Goal: Task Accomplishment & Management: Manage account settings

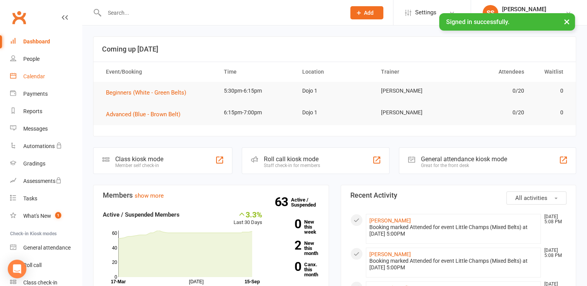
click at [40, 78] on div "Calendar" at bounding box center [34, 76] width 22 height 6
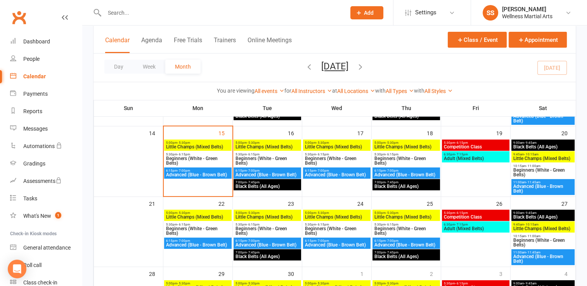
scroll to position [172, 0]
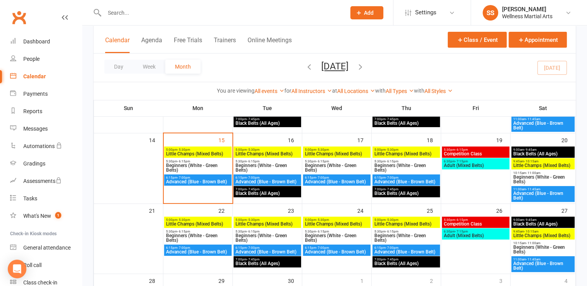
click at [172, 167] on span "Beginners (White - Green Belts)" at bounding box center [198, 167] width 64 height 9
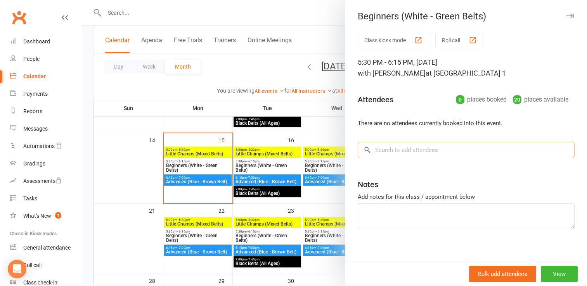
click at [372, 150] on input "search" at bounding box center [466, 150] width 217 height 16
click at [372, 150] on input "q" at bounding box center [466, 150] width 217 height 16
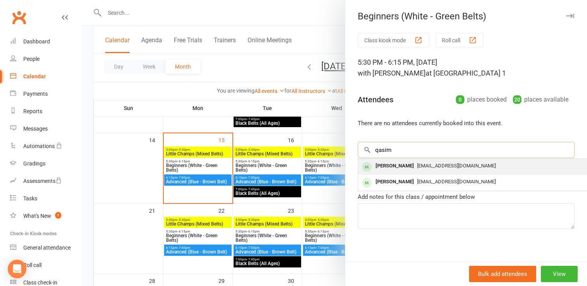
type input "qasim"
click at [386, 171] on div "[PERSON_NAME]" at bounding box center [394, 166] width 45 height 11
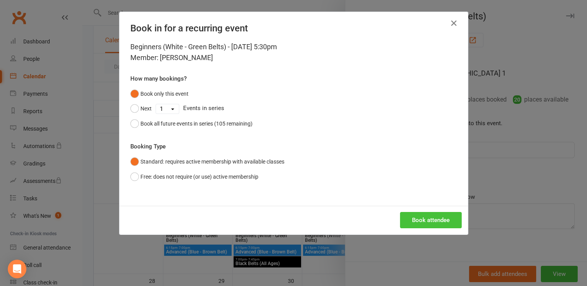
click at [416, 221] on button "Book attendee" at bounding box center [431, 220] width 62 height 16
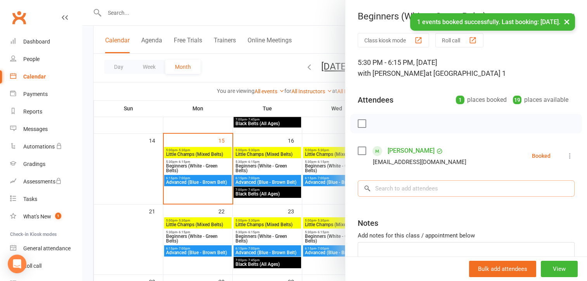
click at [403, 191] on input "search" at bounding box center [466, 188] width 217 height 16
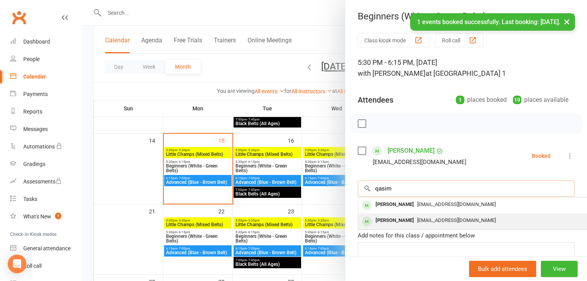
type input "qasim"
click at [405, 222] on div "[PERSON_NAME]" at bounding box center [394, 220] width 45 height 11
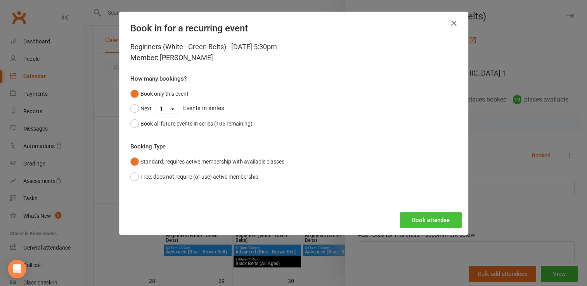
click at [409, 221] on button "Book attendee" at bounding box center [431, 220] width 62 height 16
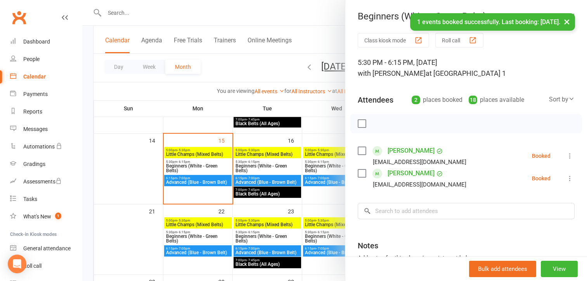
click at [359, 122] on label at bounding box center [362, 123] width 8 height 8
click at [381, 123] on button "button" at bounding box center [378, 123] width 13 height 13
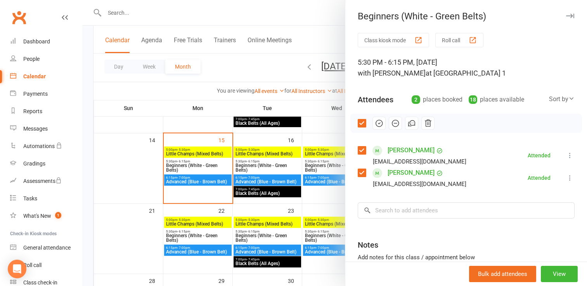
click at [201, 180] on div at bounding box center [334, 143] width 505 height 286
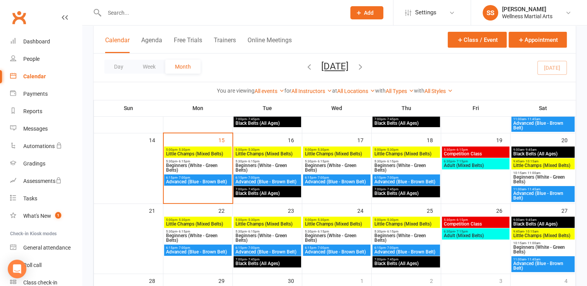
click at [201, 180] on span "Advanced (Blue - Brown Belt)" at bounding box center [198, 182] width 64 height 5
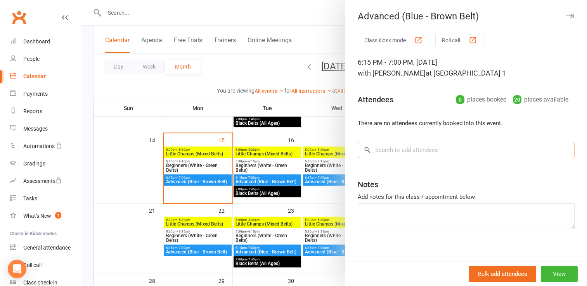
click at [418, 148] on input "search" at bounding box center [466, 150] width 217 height 16
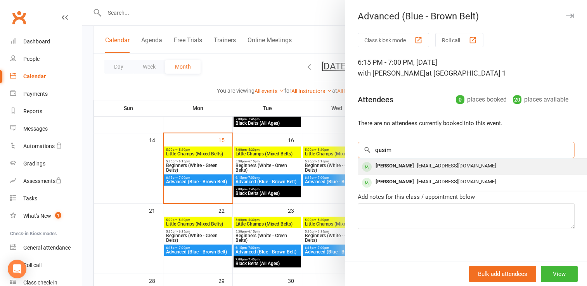
type input "qasim"
click at [417, 167] on span "[EMAIL_ADDRESS][DOMAIN_NAME]" at bounding box center [456, 166] width 79 height 6
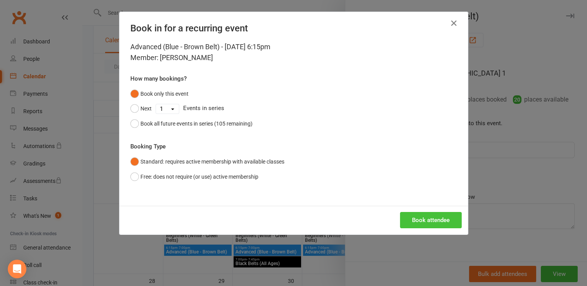
click at [416, 223] on button "Book attendee" at bounding box center [431, 220] width 62 height 16
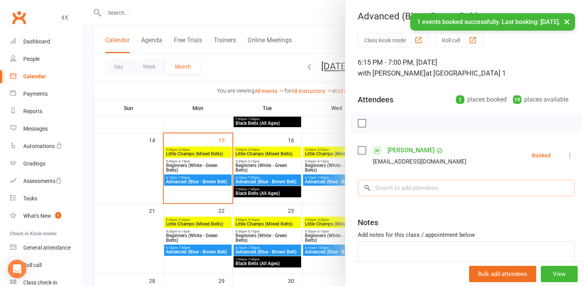
click at [393, 190] on input "search" at bounding box center [466, 188] width 217 height 16
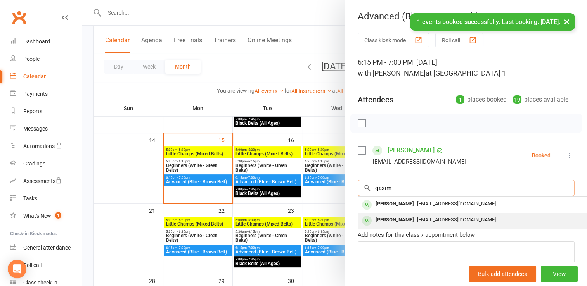
type input "qasim"
click at [397, 223] on div "[PERSON_NAME]" at bounding box center [394, 220] width 45 height 11
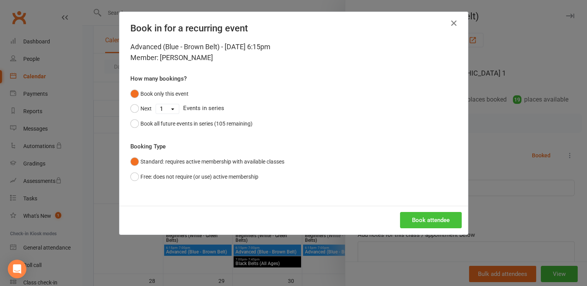
click at [419, 213] on button "Book attendee" at bounding box center [431, 220] width 62 height 16
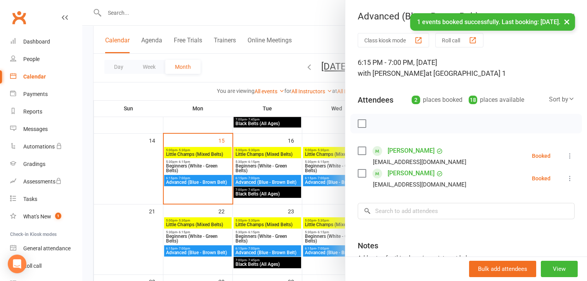
click at [360, 126] on label at bounding box center [362, 123] width 8 height 8
click at [378, 120] on icon "button" at bounding box center [379, 123] width 7 height 7
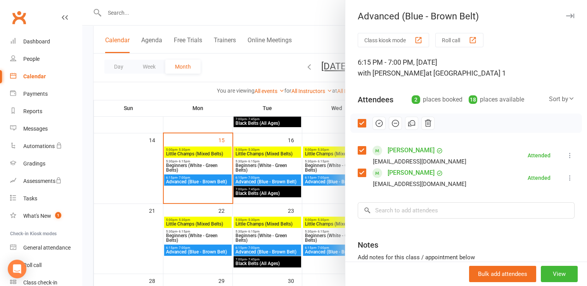
click at [565, 19] on button "button" at bounding box center [569, 15] width 9 height 9
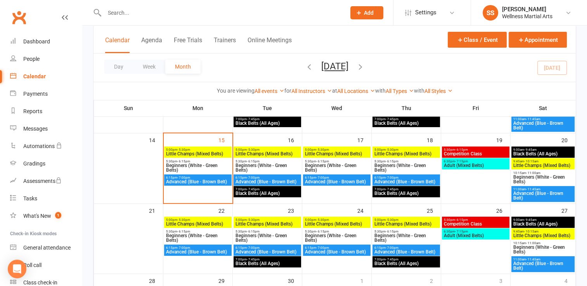
click at [225, 10] on input "text" at bounding box center [221, 12] width 238 height 11
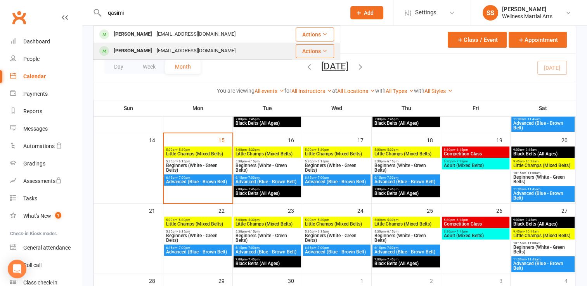
type input "qasimi"
click at [154, 50] on div "[EMAIL_ADDRESS][DOMAIN_NAME]" at bounding box center [195, 50] width 83 height 11
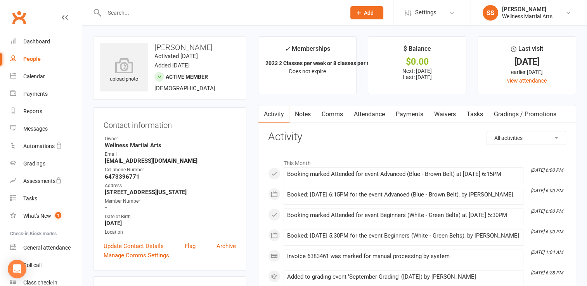
click at [374, 112] on link "Attendance" at bounding box center [369, 115] width 42 height 18
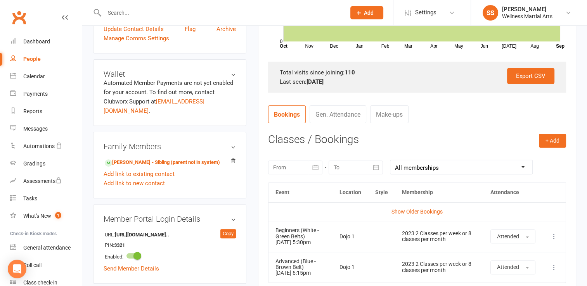
scroll to position [217, 0]
click at [313, 161] on button "button" at bounding box center [315, 168] width 14 height 14
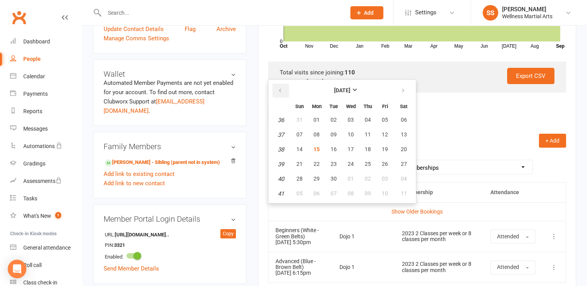
click at [286, 87] on button "button" at bounding box center [280, 91] width 17 height 14
click at [353, 145] on button "13" at bounding box center [351, 150] width 16 height 14
type input "[DATE]"
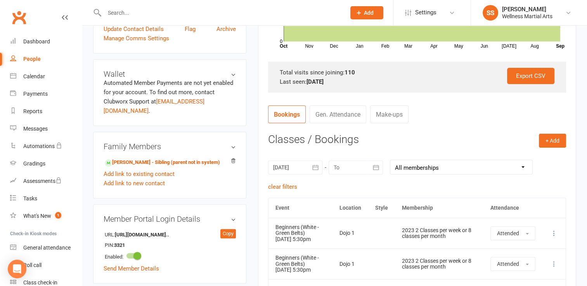
click at [377, 166] on icon "button" at bounding box center [376, 167] width 6 height 5
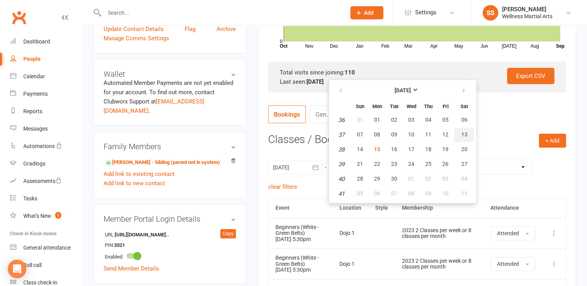
click at [462, 132] on span "13" at bounding box center [464, 135] width 6 height 6
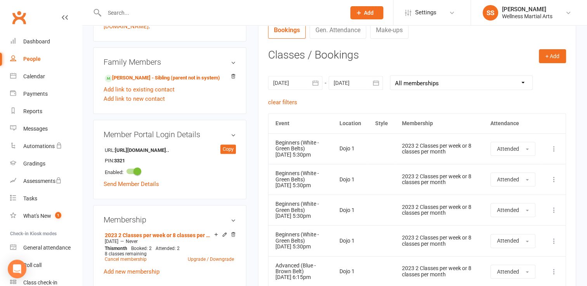
scroll to position [301, 0]
click at [374, 85] on icon "button" at bounding box center [376, 83] width 6 height 5
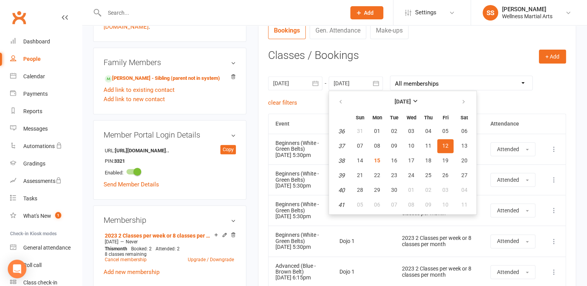
click at [448, 144] on button "12" at bounding box center [445, 146] width 16 height 14
type input "[DATE]"
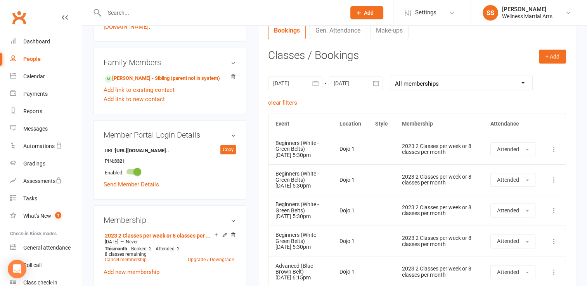
drag, startPoint x: 475, startPoint y: 85, endPoint x: 348, endPoint y: 103, distance: 128.6
click at [348, 103] on div "clear filters" at bounding box center [417, 102] width 298 height 9
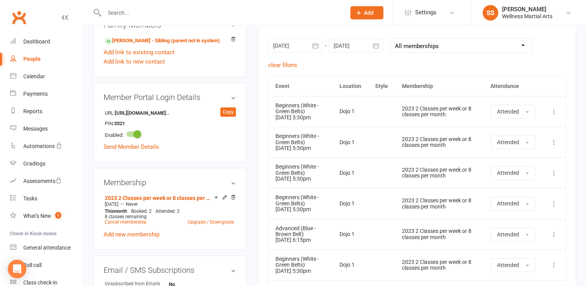
scroll to position [338, 0]
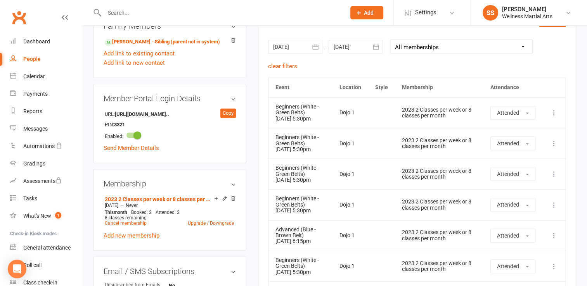
click at [313, 46] on icon "button" at bounding box center [316, 47] width 8 height 8
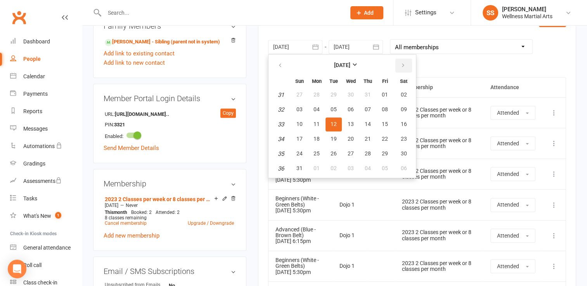
click at [397, 67] on button "button" at bounding box center [403, 66] width 17 height 14
click at [319, 123] on button "15" at bounding box center [316, 125] width 16 height 14
type input "[DATE]"
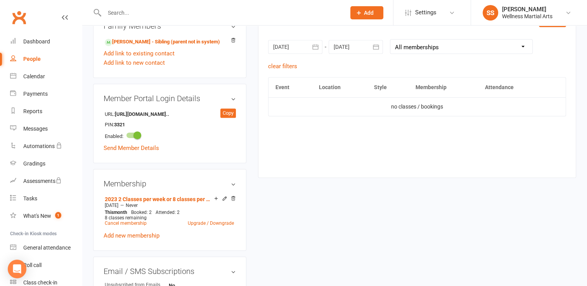
click at [318, 45] on icon "button" at bounding box center [316, 47] width 8 height 8
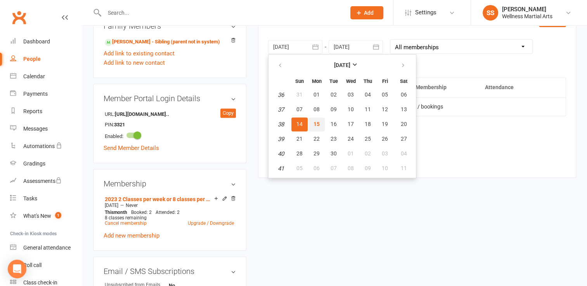
click at [313, 123] on span "15" at bounding box center [316, 124] width 6 height 6
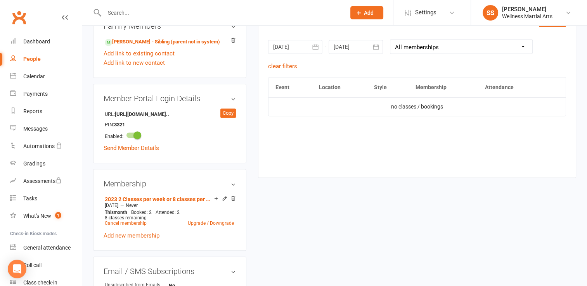
click at [379, 47] on icon "button" at bounding box center [376, 47] width 8 height 8
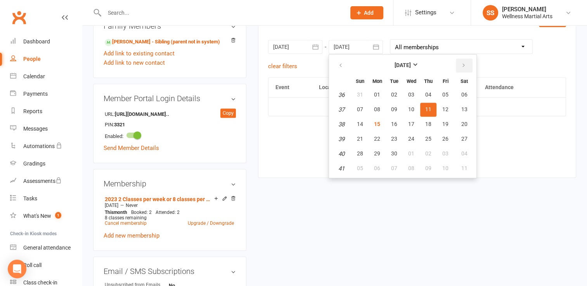
click at [464, 64] on icon "button" at bounding box center [463, 65] width 5 height 6
click at [408, 123] on span "15" at bounding box center [411, 124] width 6 height 6
type input "[DATE]"
